Goal: Information Seeking & Learning: Learn about a topic

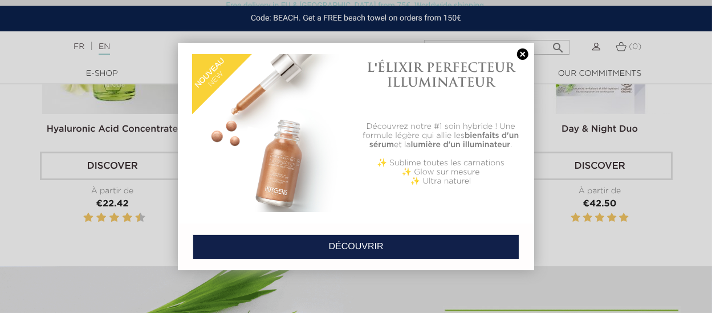
scroll to position [422, 0]
click at [527, 54] on link at bounding box center [523, 54] width 16 height 12
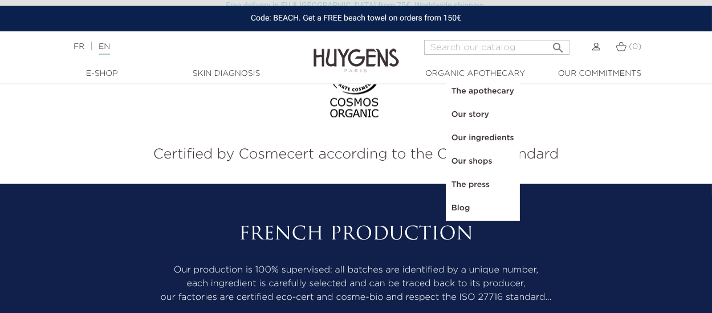
scroll to position [4687, 0]
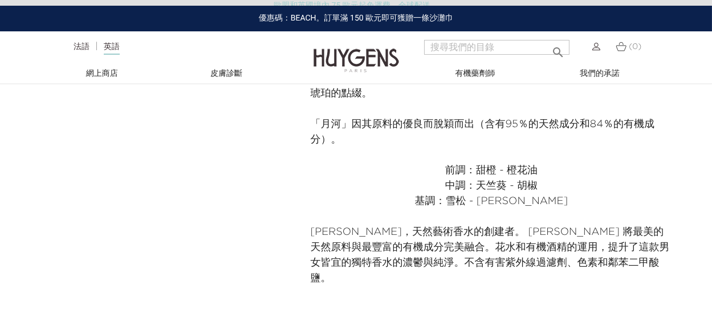
scroll to position [570, 0]
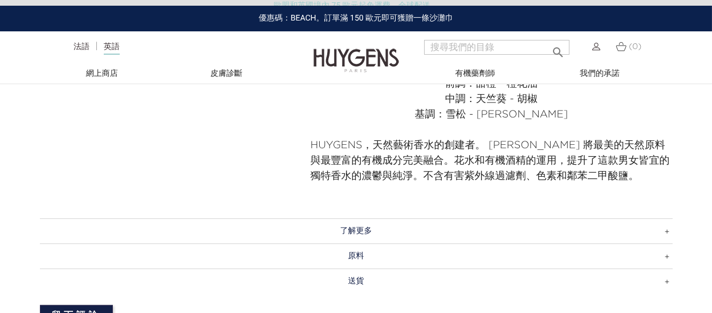
scroll to position [709, 0]
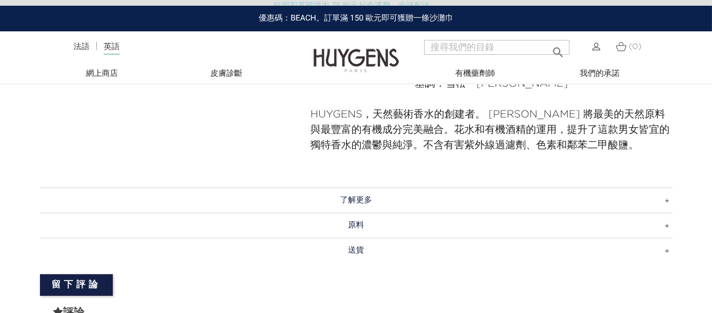
click at [598, 193] on h3 "了解更多" at bounding box center [356, 200] width 633 height 25
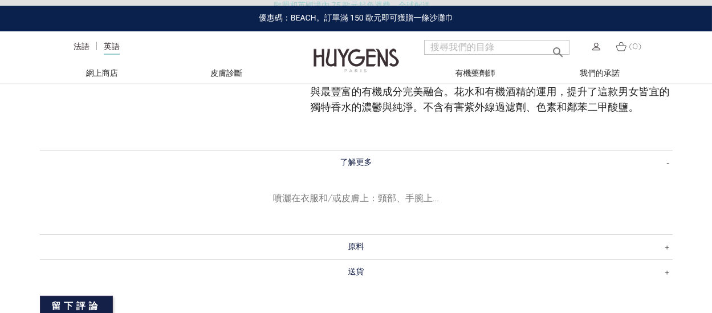
scroll to position [793, 0]
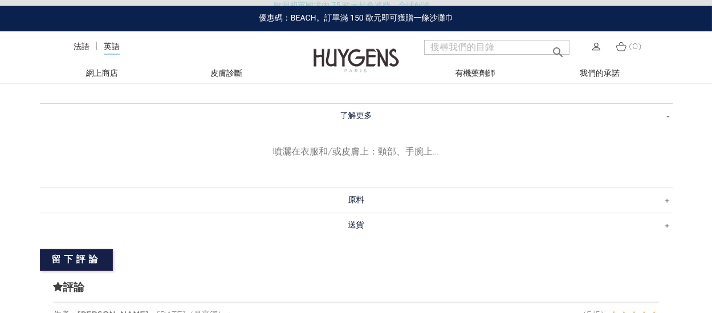
click at [589, 191] on h3 "原料" at bounding box center [356, 200] width 633 height 25
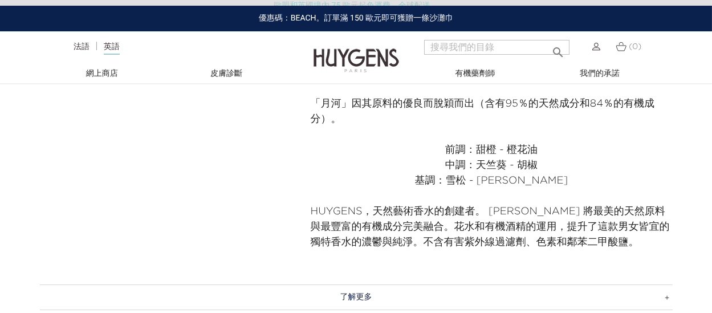
scroll to position [666, 0]
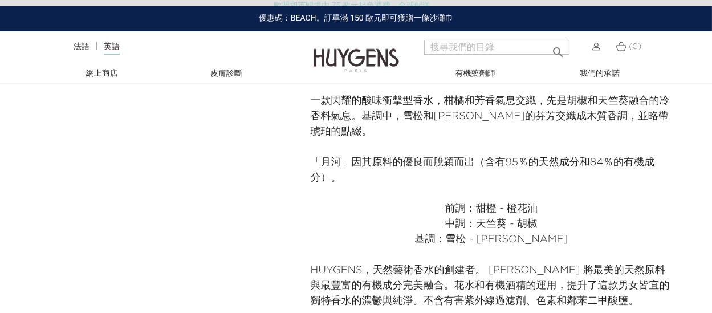
scroll to position [528, 0]
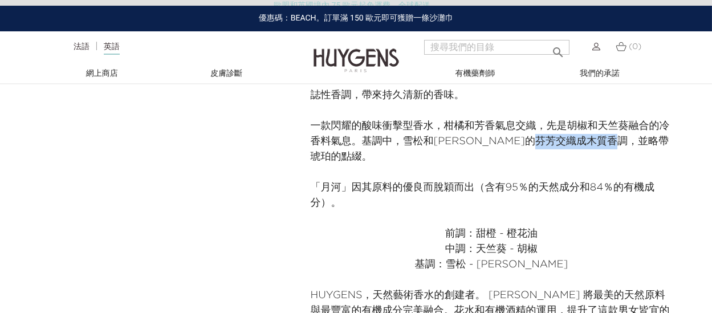
drag, startPoint x: 577, startPoint y: 141, endPoint x: 661, endPoint y: 148, distance: 83.5
click at [661, 148] on p "一款閃耀的酸味衝擊型香水，柑橘和芳香氣息交織，先是胡椒和天竺葵融合的冷香料氣息。基調中，雪松和[PERSON_NAME]的芬芳交織成木質香調，並略帶琥珀的點綴。" at bounding box center [492, 142] width 362 height 46
copy font "並略帶琥珀的點綴"
click at [645, 211] on p at bounding box center [492, 218] width 362 height 15
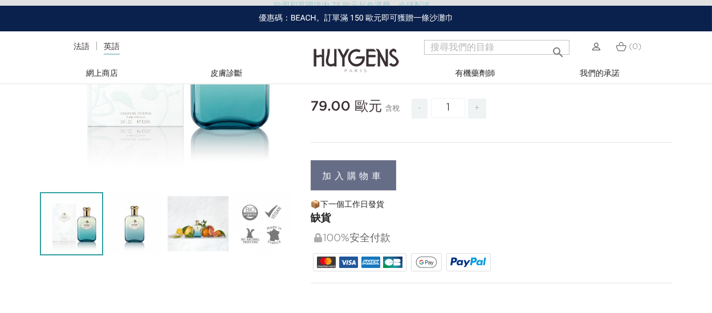
scroll to position [190, 0]
